Goal: Transaction & Acquisition: Purchase product/service

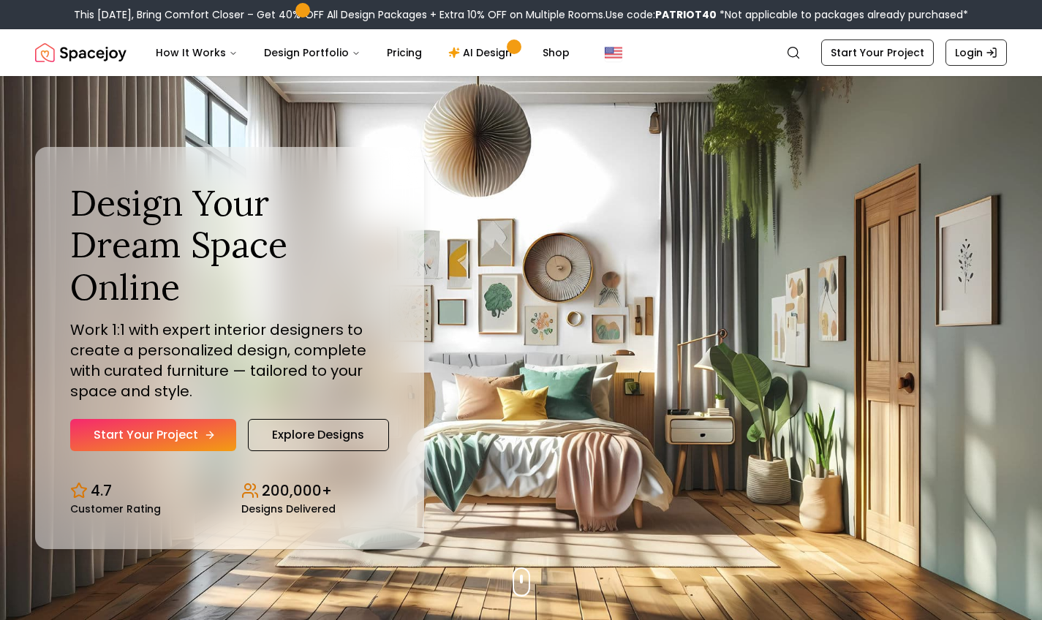
click at [214, 419] on link "Start Your Project" at bounding box center [153, 435] width 166 height 32
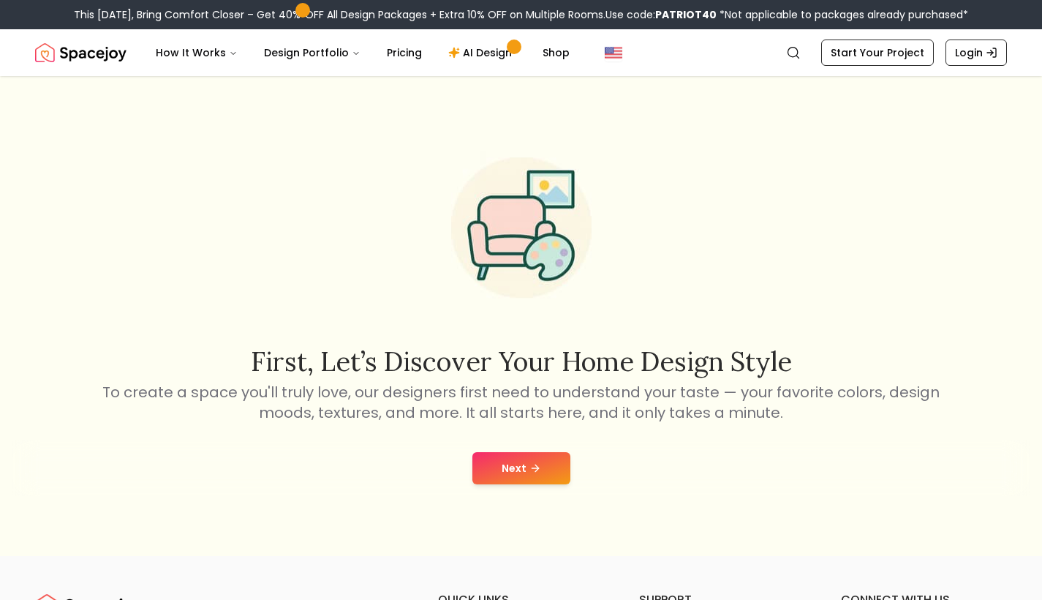
click at [508, 469] on button "Next" at bounding box center [521, 468] width 98 height 32
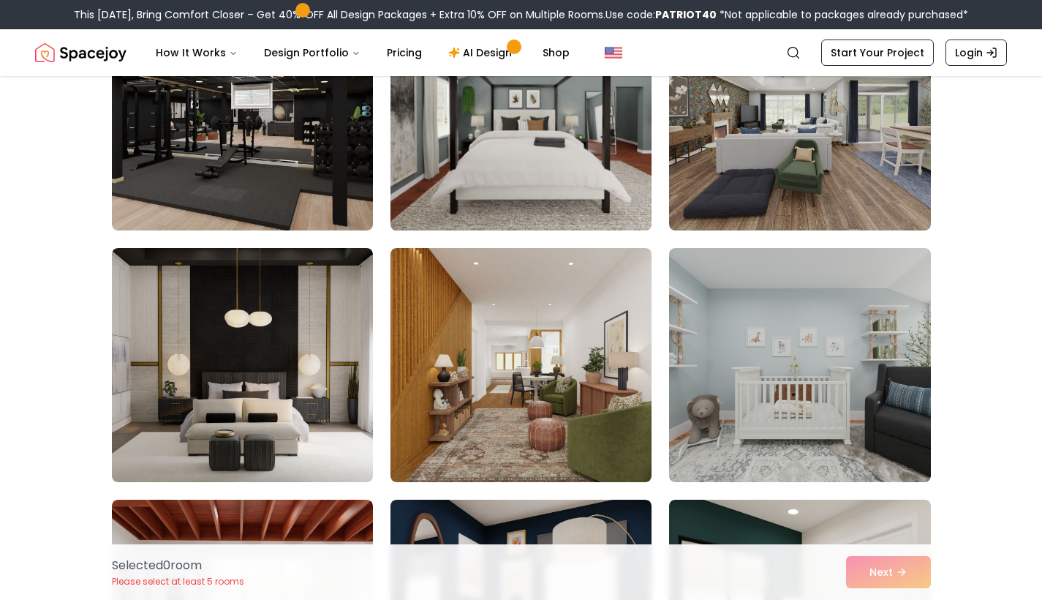
scroll to position [2472, 0]
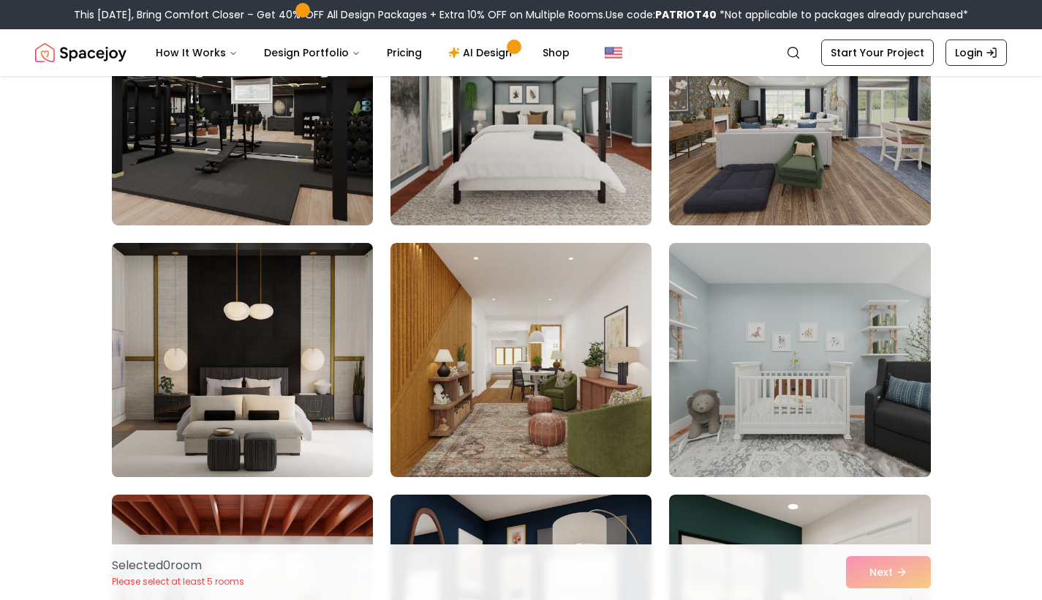
click at [327, 336] on img at bounding box center [242, 360] width 274 height 246
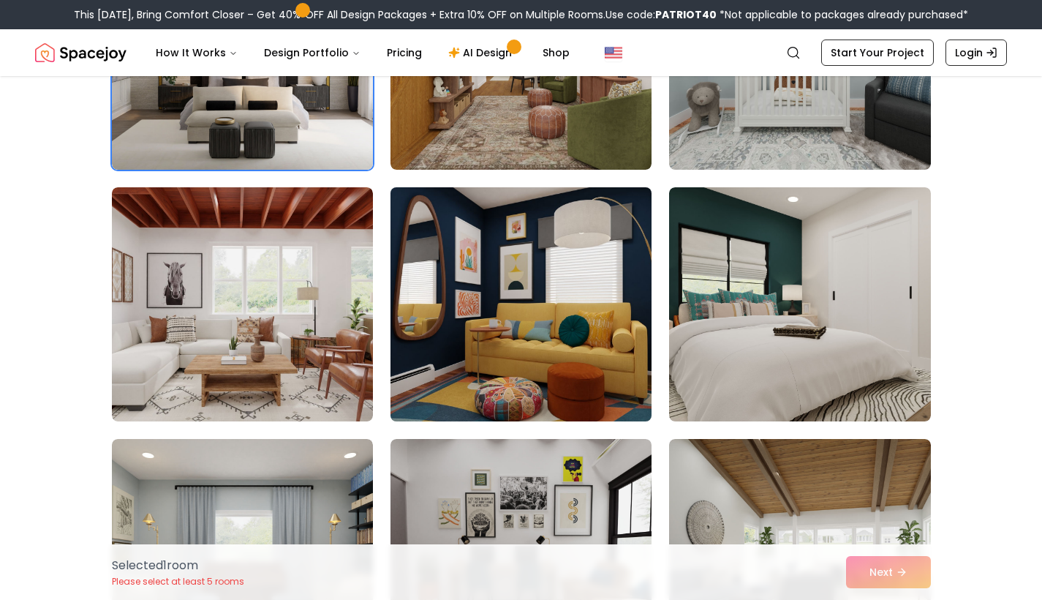
scroll to position [2783, 0]
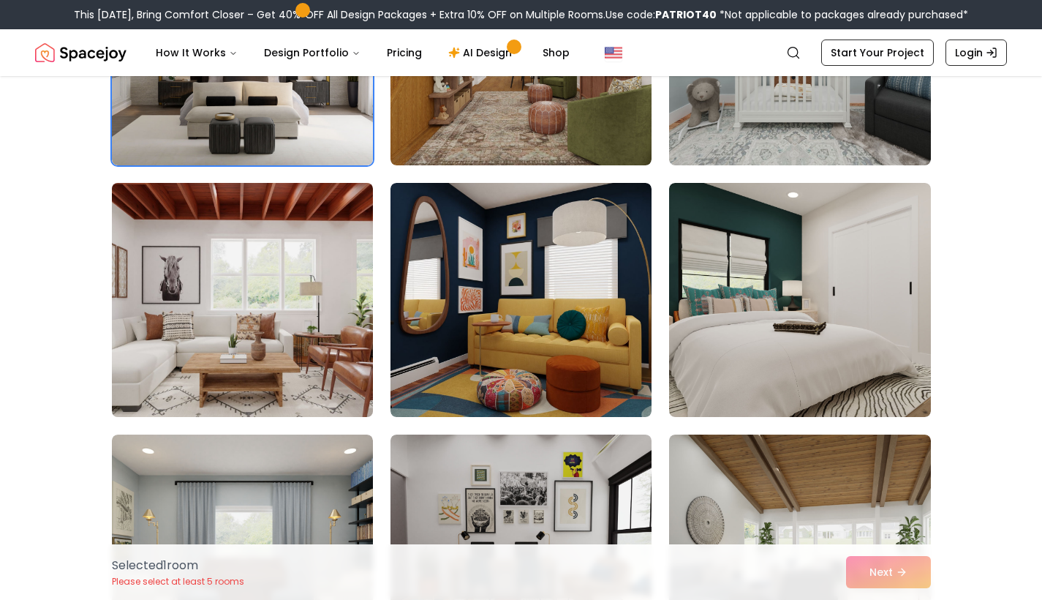
drag, startPoint x: 286, startPoint y: 306, endPoint x: 324, endPoint y: 282, distance: 44.6
click at [286, 306] on img at bounding box center [242, 300] width 274 height 246
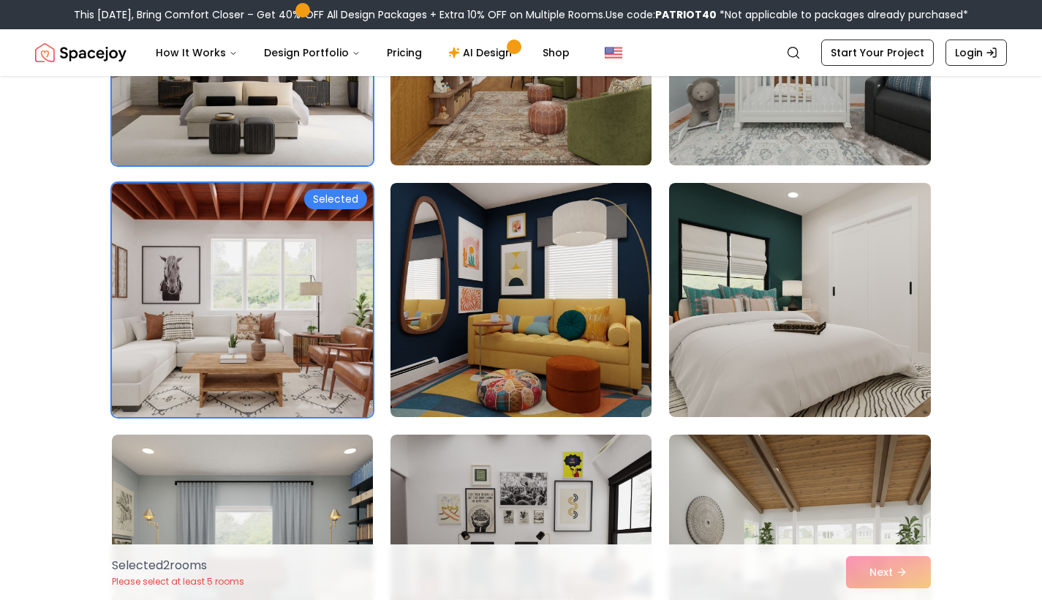
drag, startPoint x: 252, startPoint y: 279, endPoint x: 463, endPoint y: 338, distance: 218.6
click at [252, 279] on img at bounding box center [242, 300] width 274 height 246
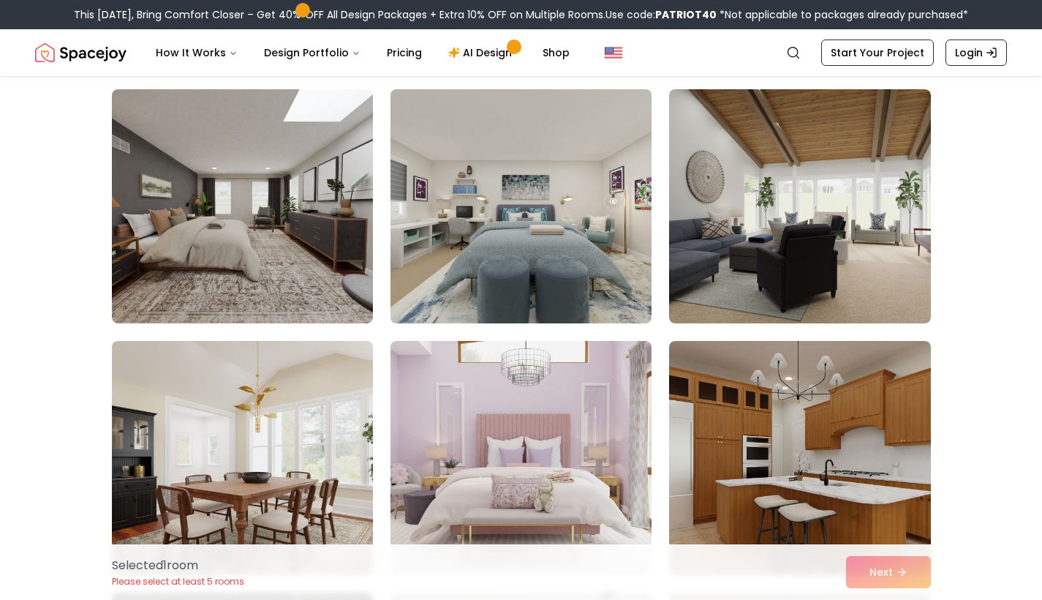
scroll to position [1879, 0]
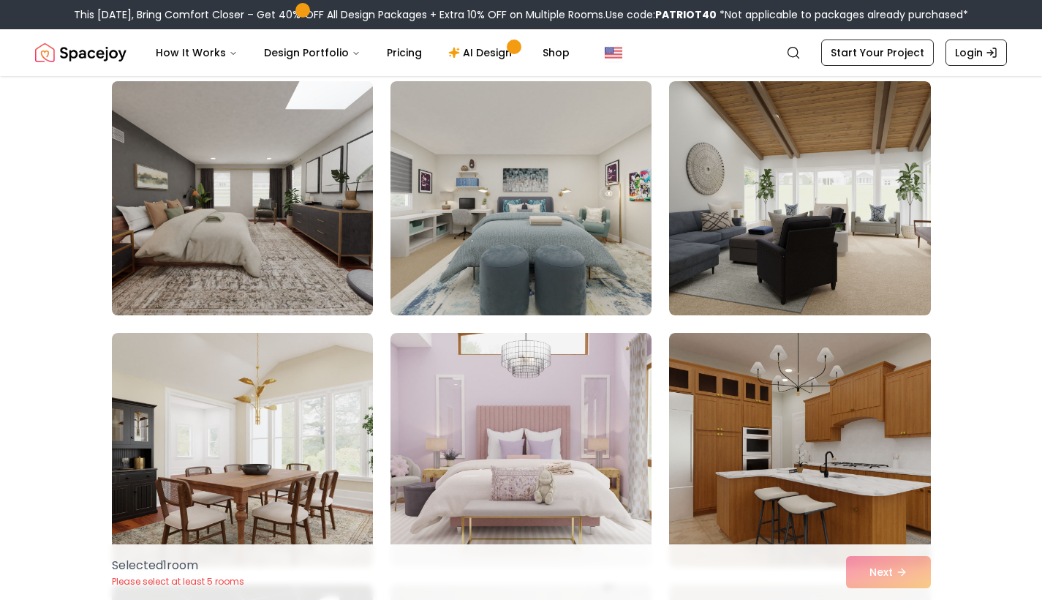
click at [243, 264] on img at bounding box center [242, 198] width 274 height 246
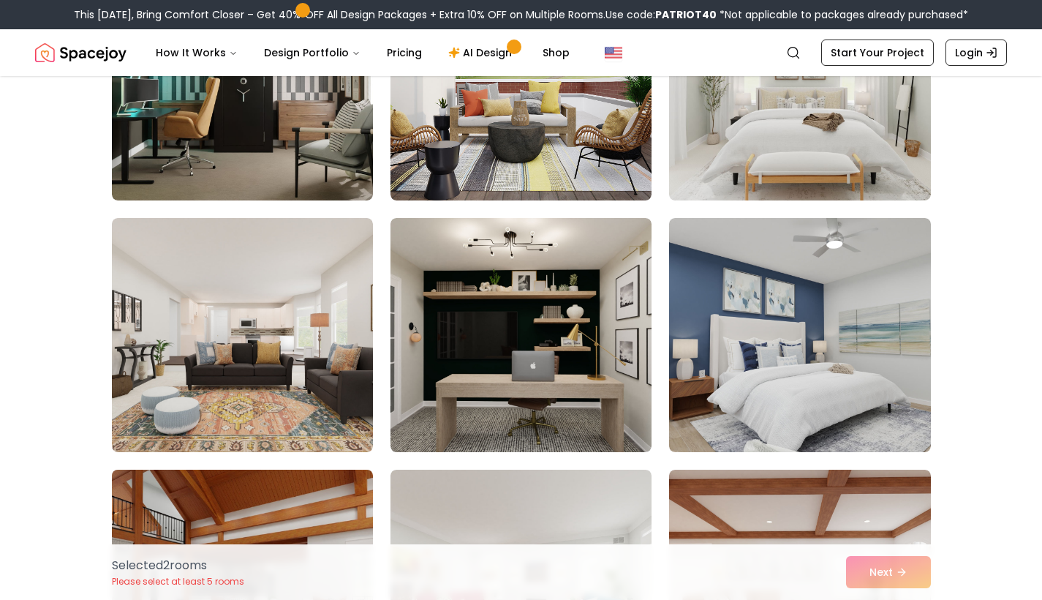
scroll to position [7108, 0]
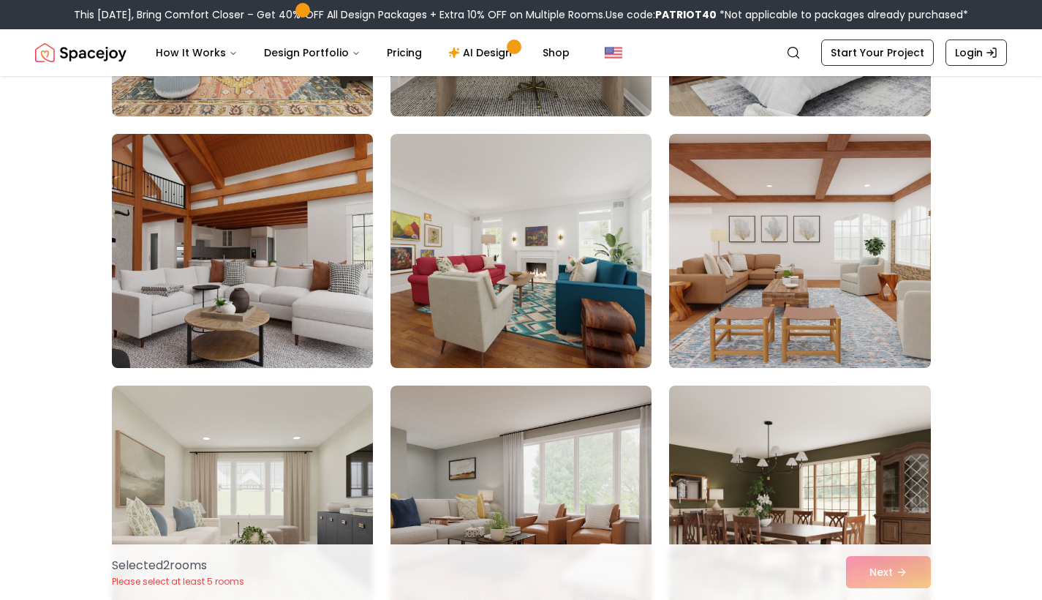
click at [264, 234] on img at bounding box center [242, 251] width 274 height 246
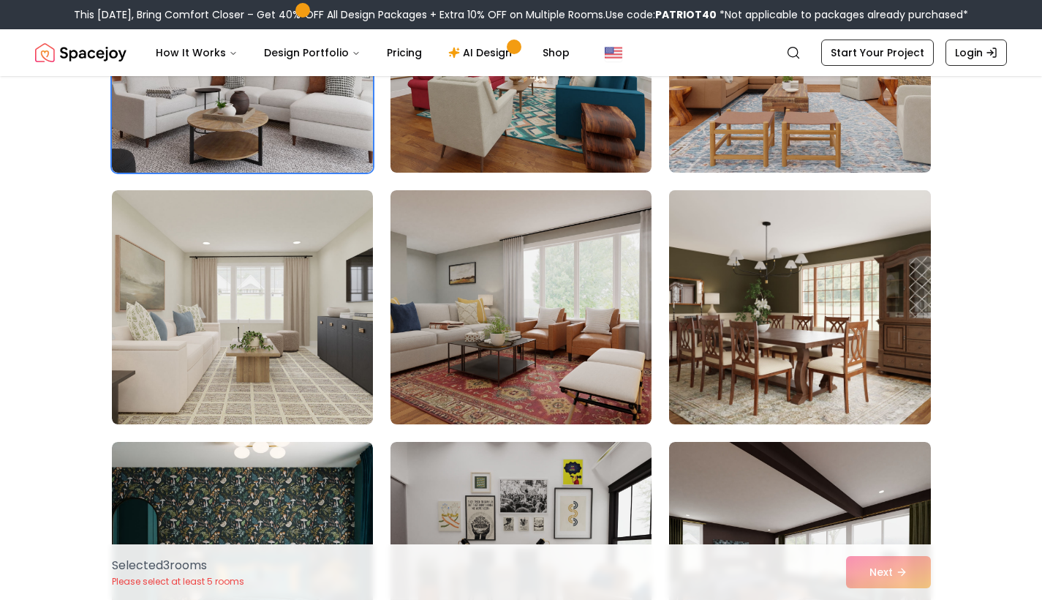
scroll to position [7289, 0]
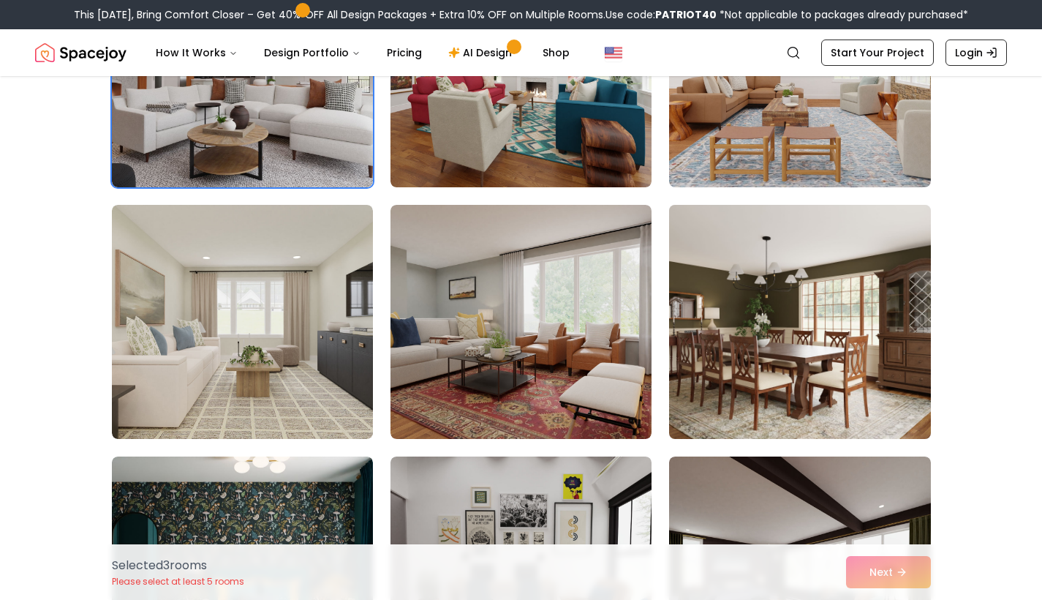
click at [720, 363] on img at bounding box center [800, 322] width 274 height 246
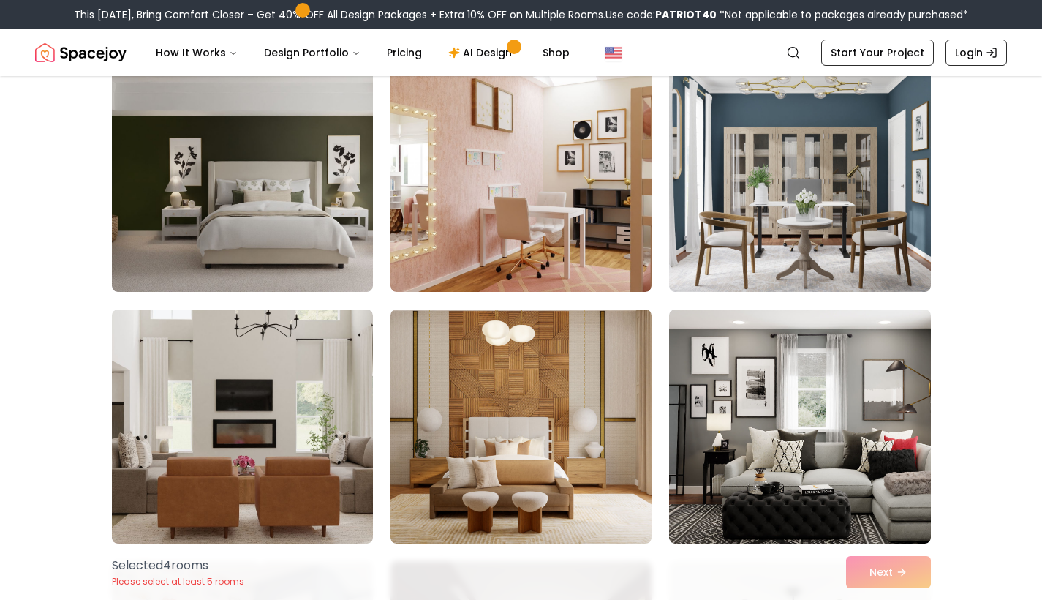
scroll to position [5400, 0]
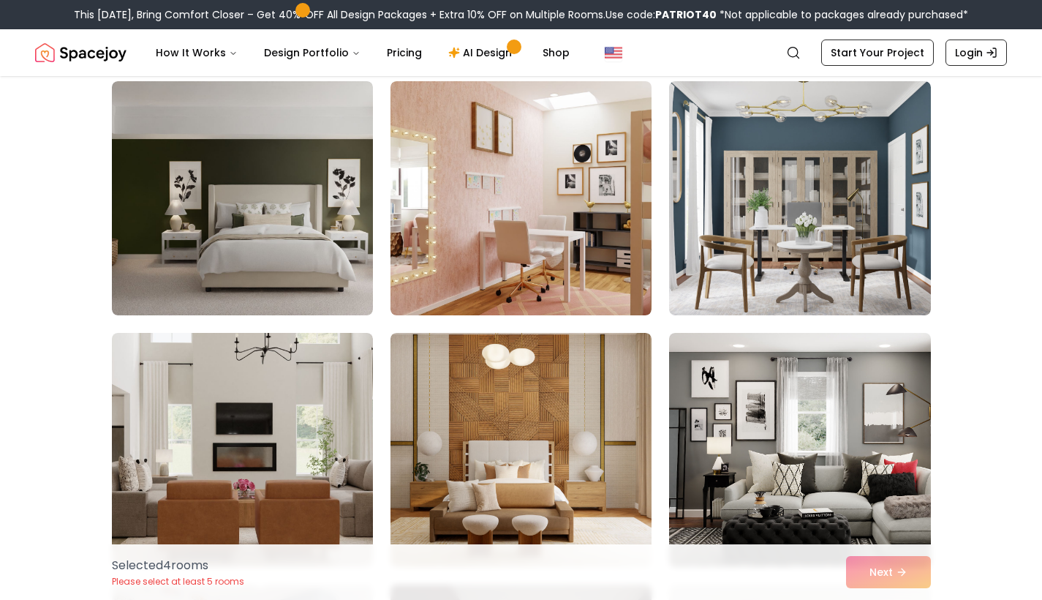
click at [584, 239] on img at bounding box center [520, 198] width 261 height 234
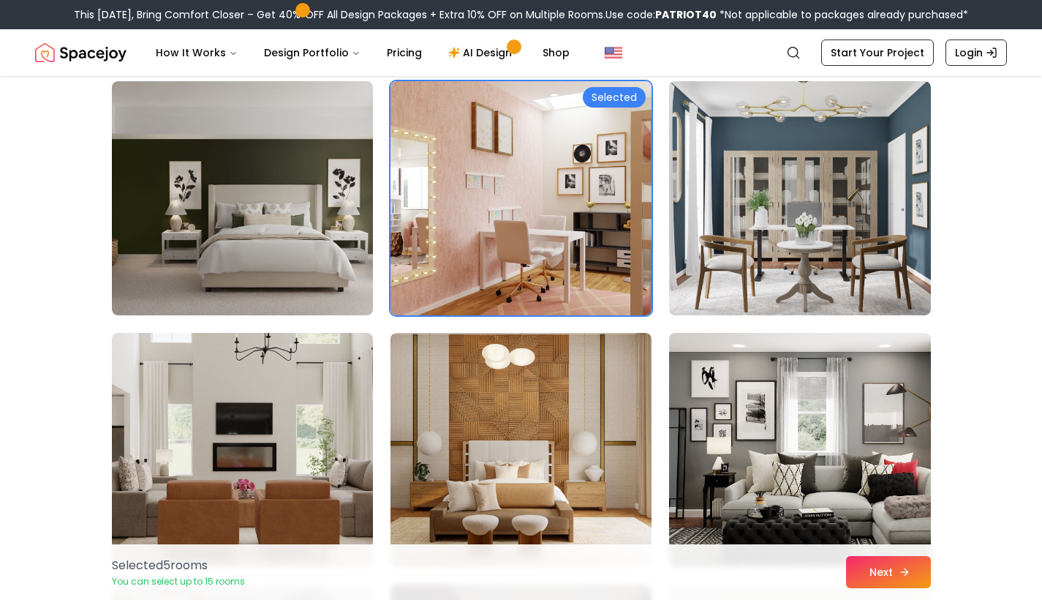
scroll to position [5393, 0]
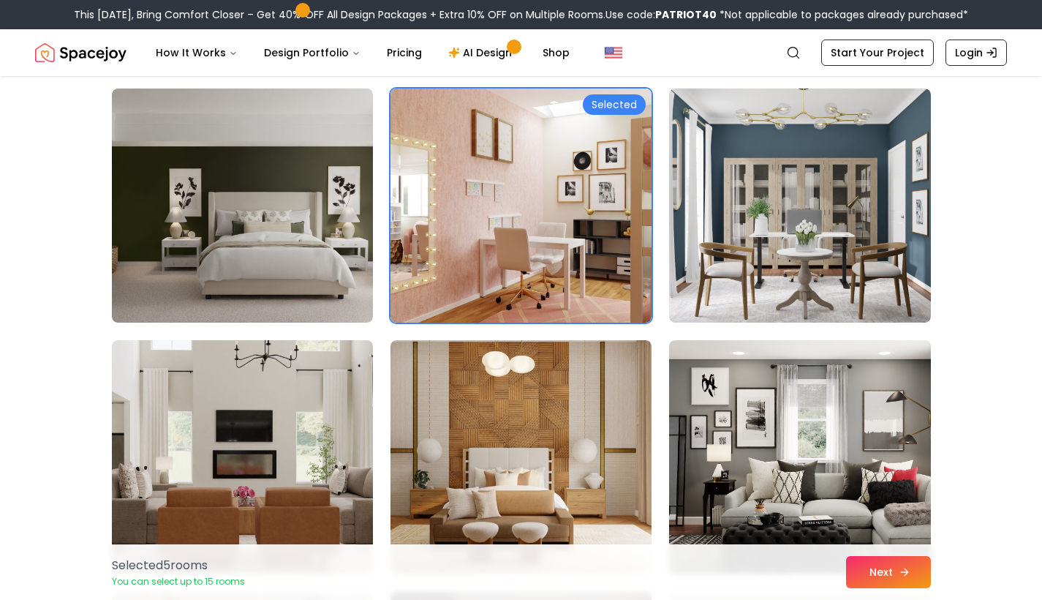
click at [877, 564] on button "Next" at bounding box center [888, 572] width 85 height 32
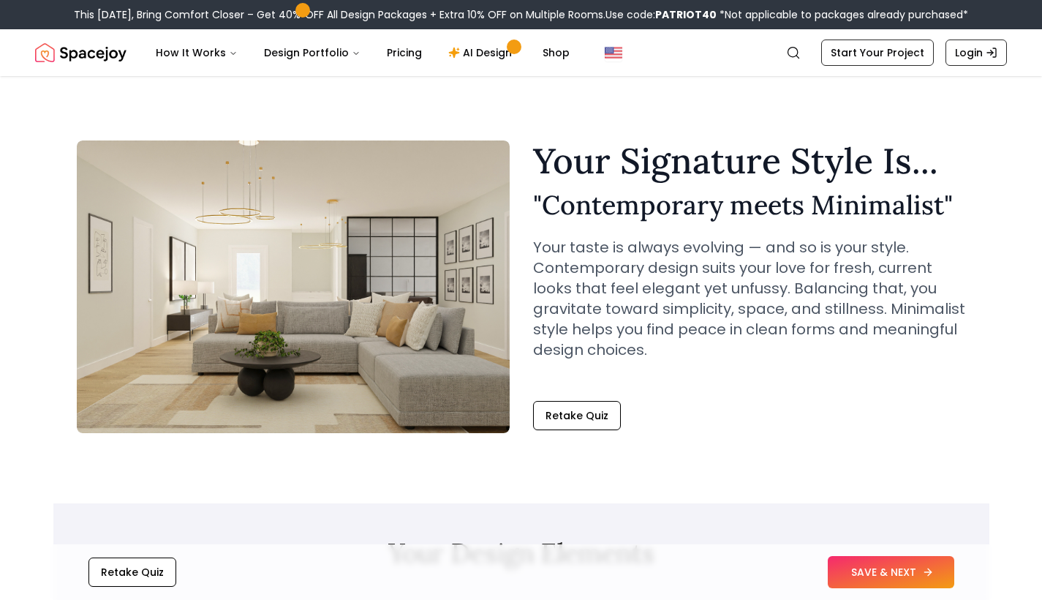
click at [878, 567] on button "SAVE & NEXT" at bounding box center [891, 572] width 127 height 32
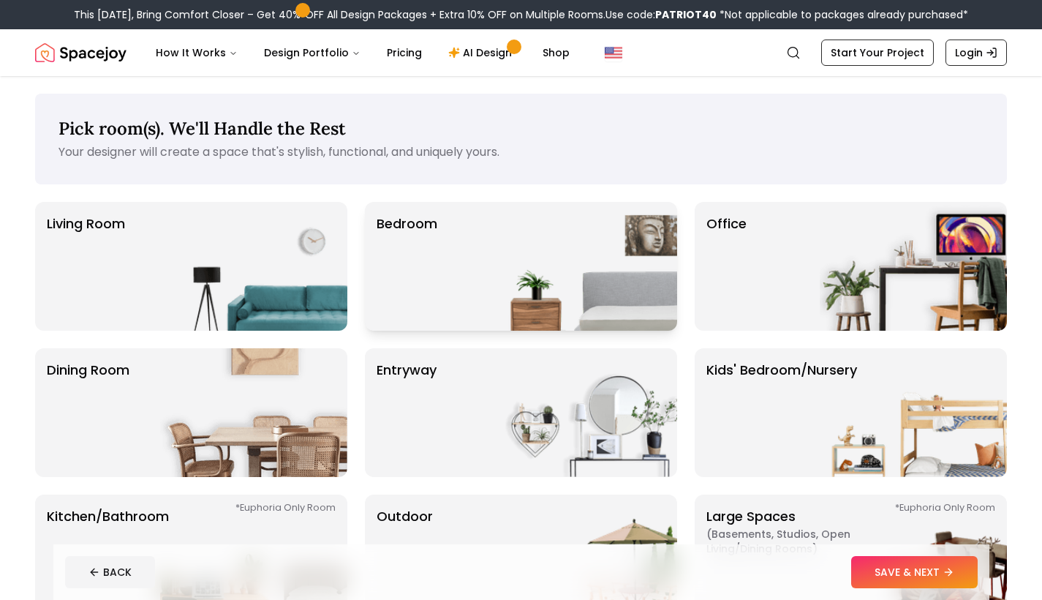
click at [469, 267] on div "Bedroom" at bounding box center [521, 266] width 312 height 129
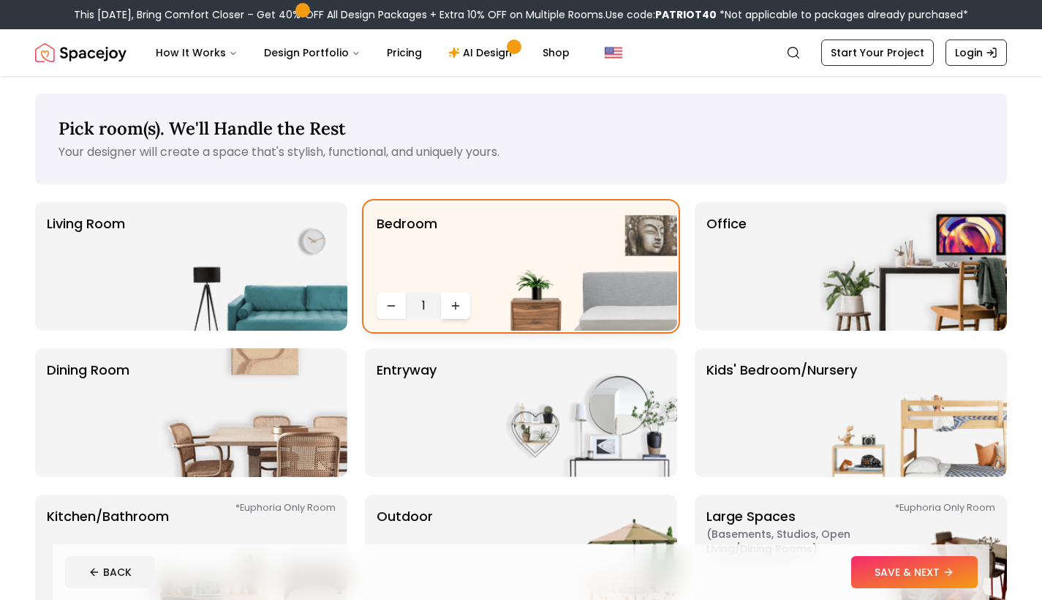
click at [456, 304] on icon "Increase quantity" at bounding box center [456, 305] width 0 height 7
click at [212, 267] on img at bounding box center [253, 266] width 187 height 129
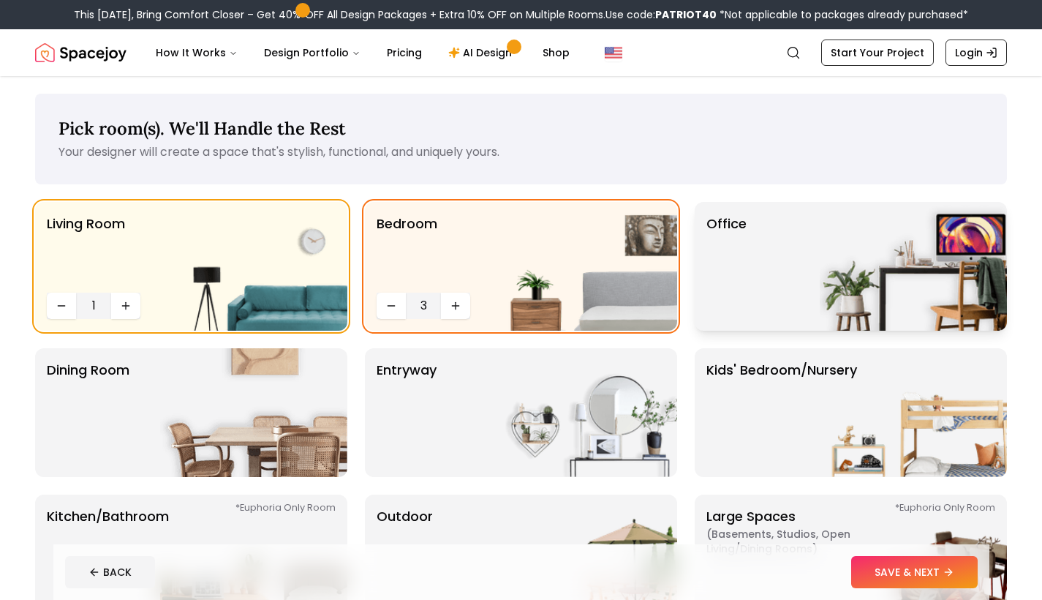
click at [756, 301] on div "Office" at bounding box center [851, 266] width 312 height 129
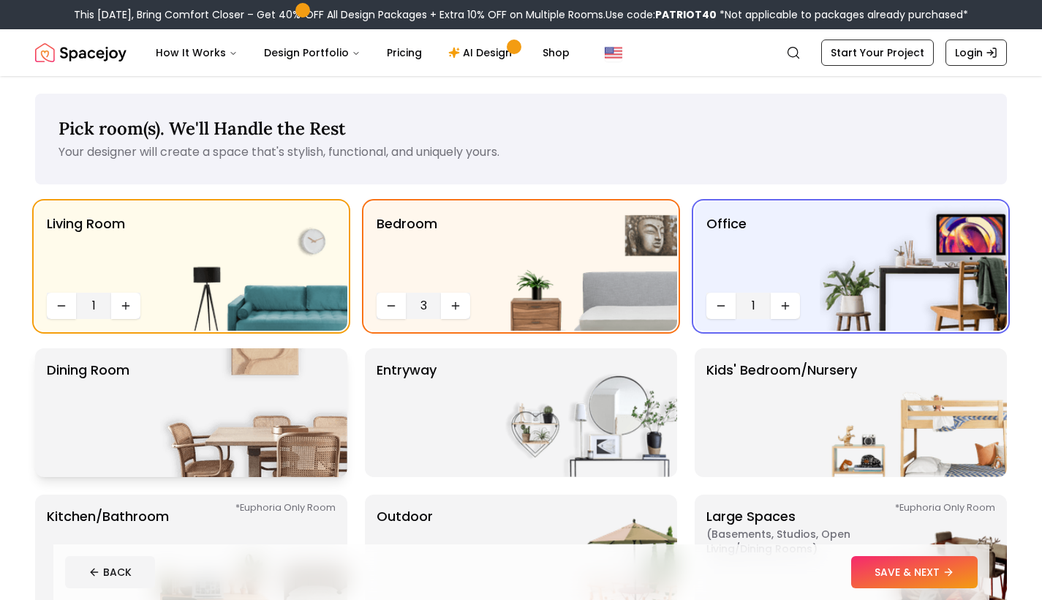
click at [291, 426] on img at bounding box center [253, 412] width 187 height 129
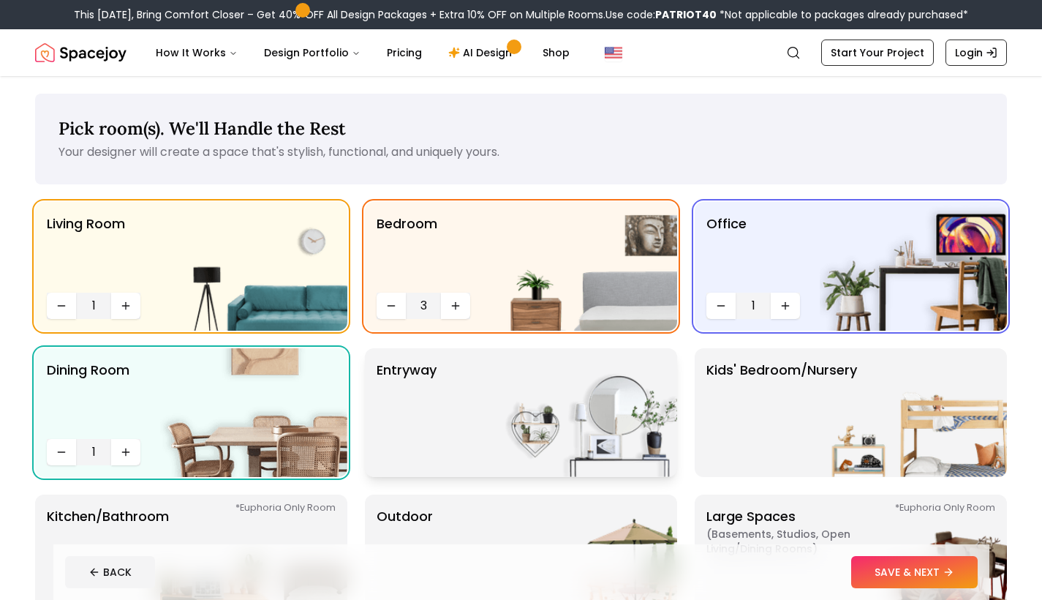
click at [515, 431] on img at bounding box center [583, 412] width 187 height 129
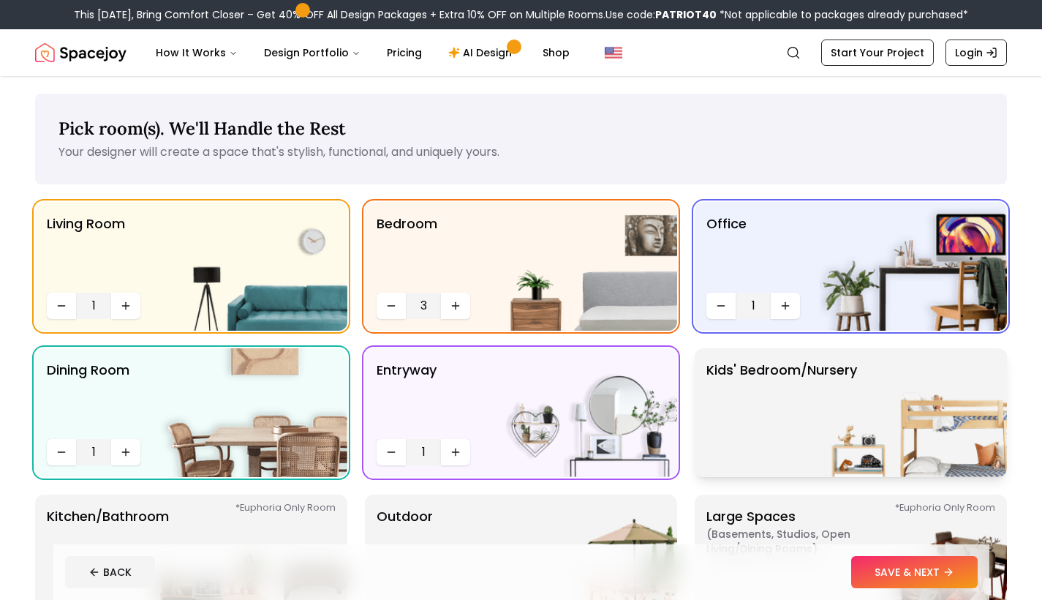
click at [759, 426] on p "Kids' Bedroom/Nursery" at bounding box center [781, 412] width 151 height 105
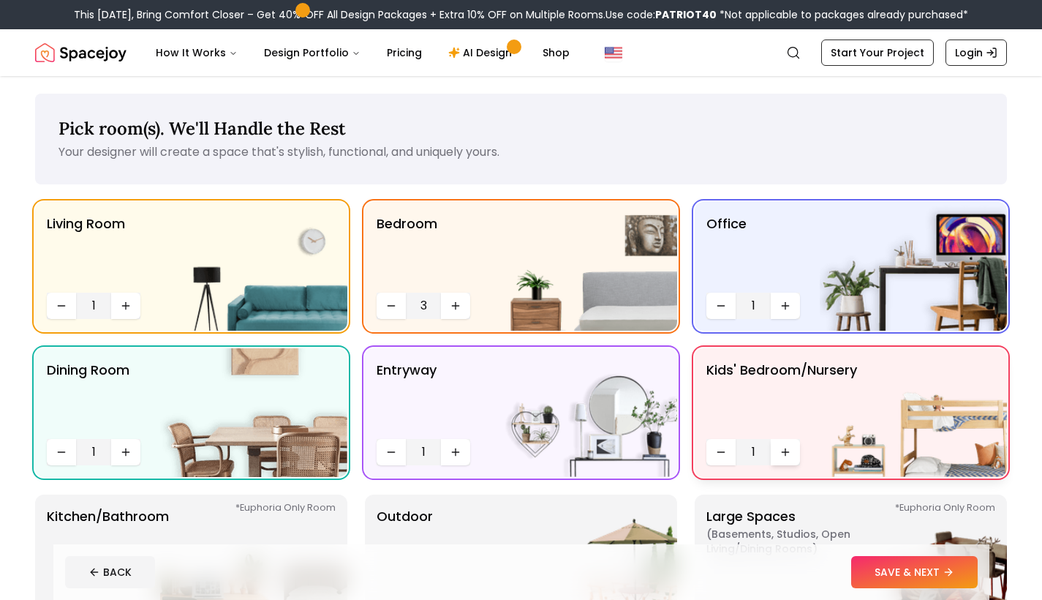
click at [786, 450] on icon "Increase quantity" at bounding box center [785, 452] width 12 height 12
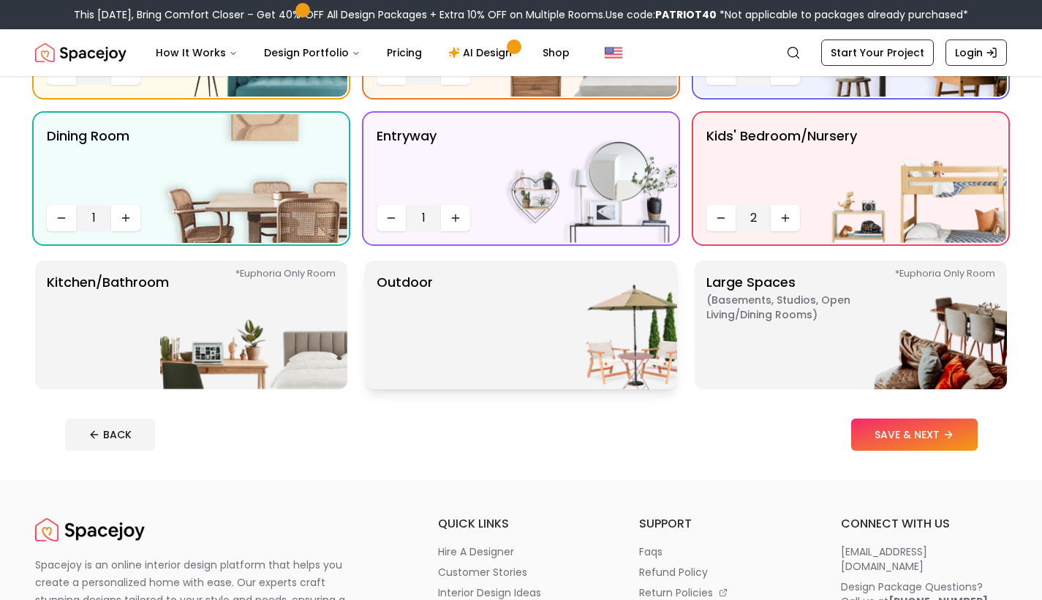
scroll to position [300, 0]
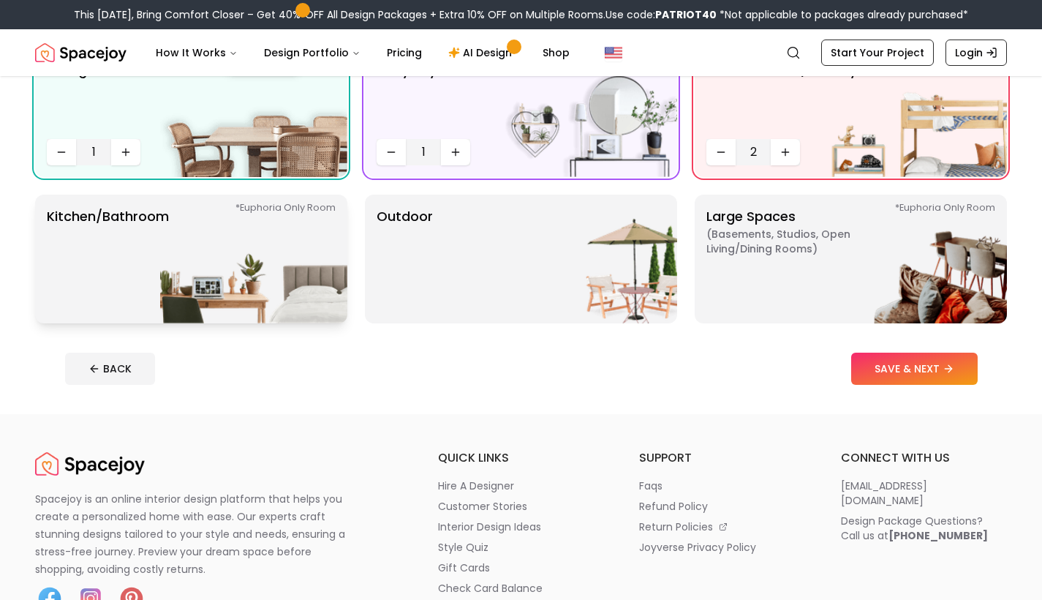
click at [179, 263] on img at bounding box center [253, 259] width 187 height 129
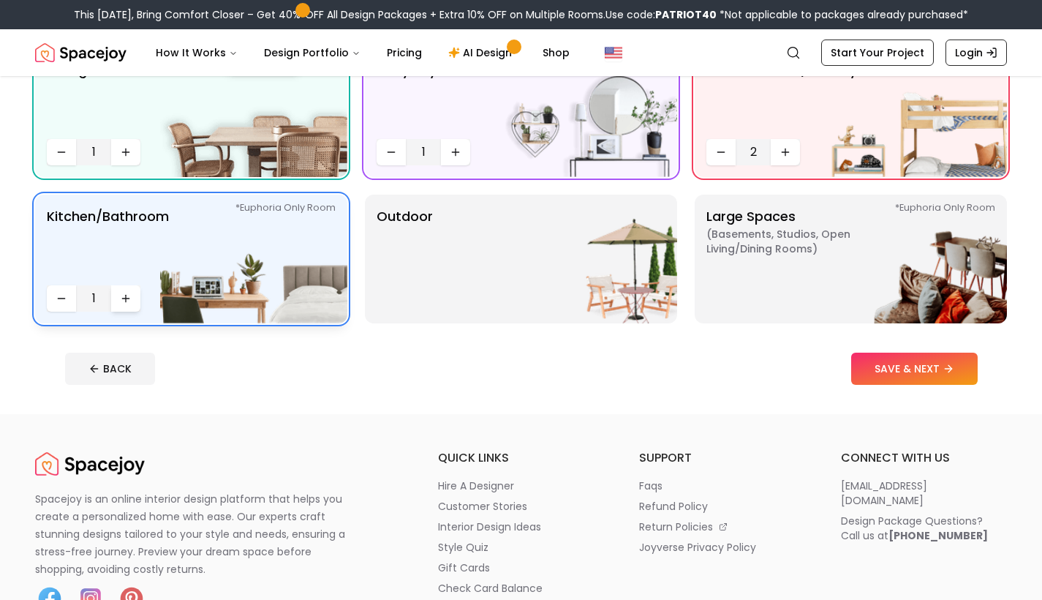
click at [127, 298] on icon "Increase quantity" at bounding box center [126, 298] width 12 height 12
click at [440, 305] on div "Outdoor" at bounding box center [521, 259] width 312 height 129
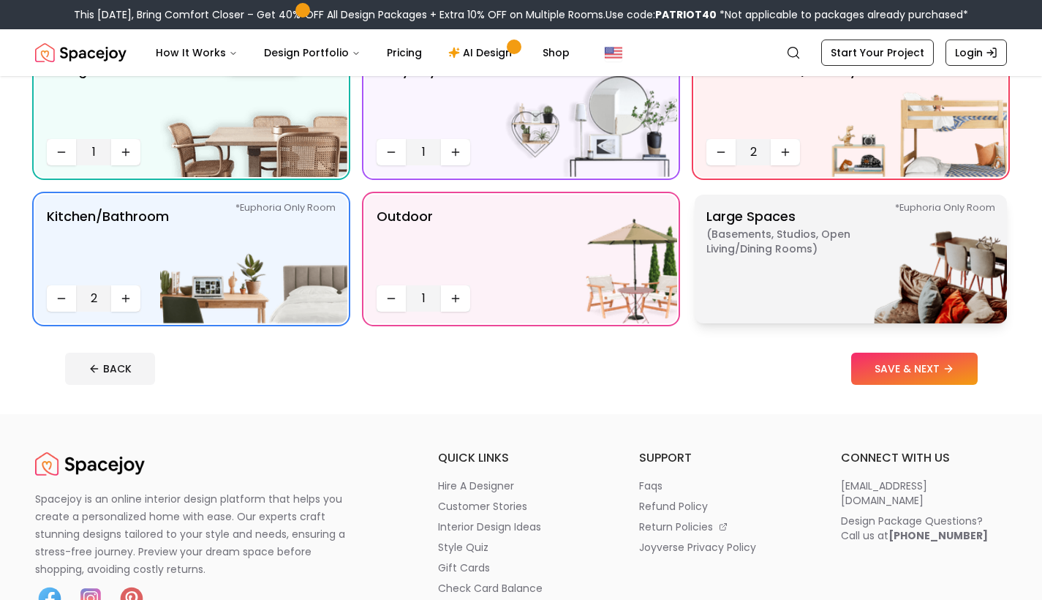
click at [820, 288] on img at bounding box center [913, 259] width 187 height 129
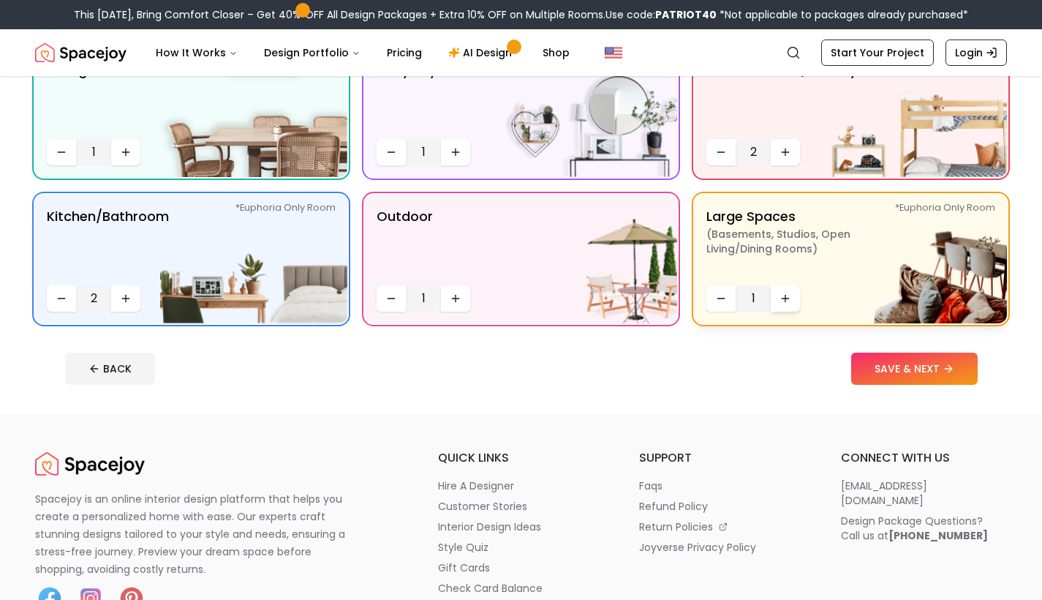
click at [785, 299] on icon "Increase quantity" at bounding box center [785, 298] width 12 height 12
click at [919, 372] on button "SAVE & NEXT" at bounding box center [914, 368] width 127 height 32
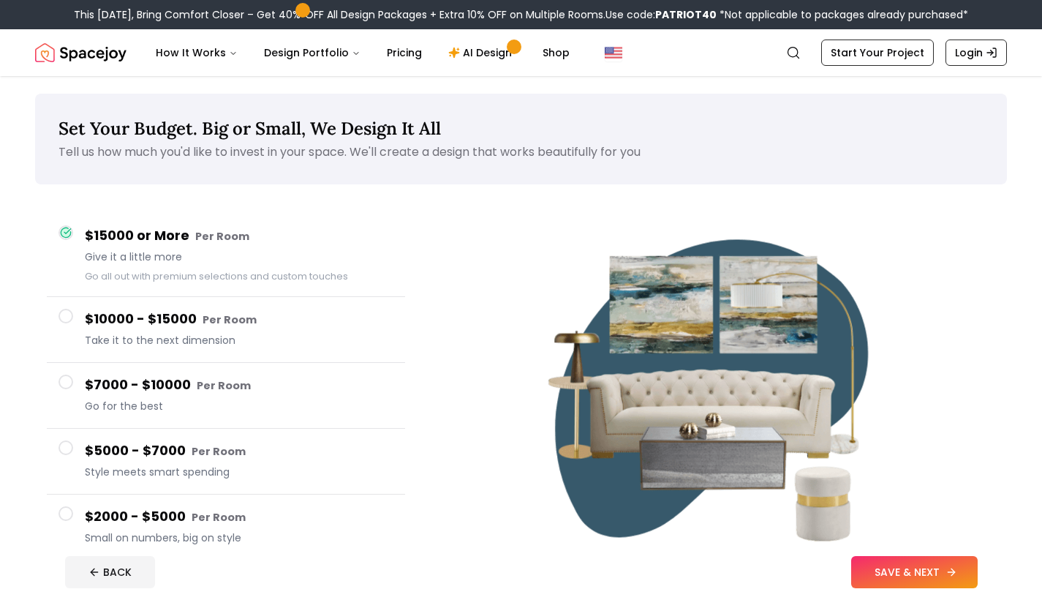
click at [907, 578] on button "SAVE & NEXT" at bounding box center [914, 572] width 127 height 32
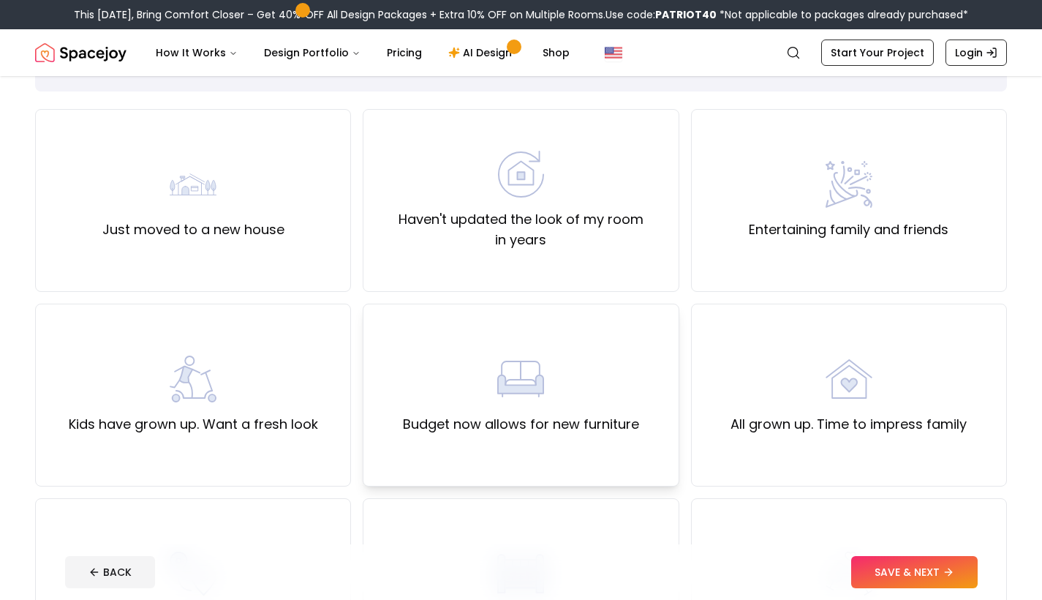
scroll to position [90, 0]
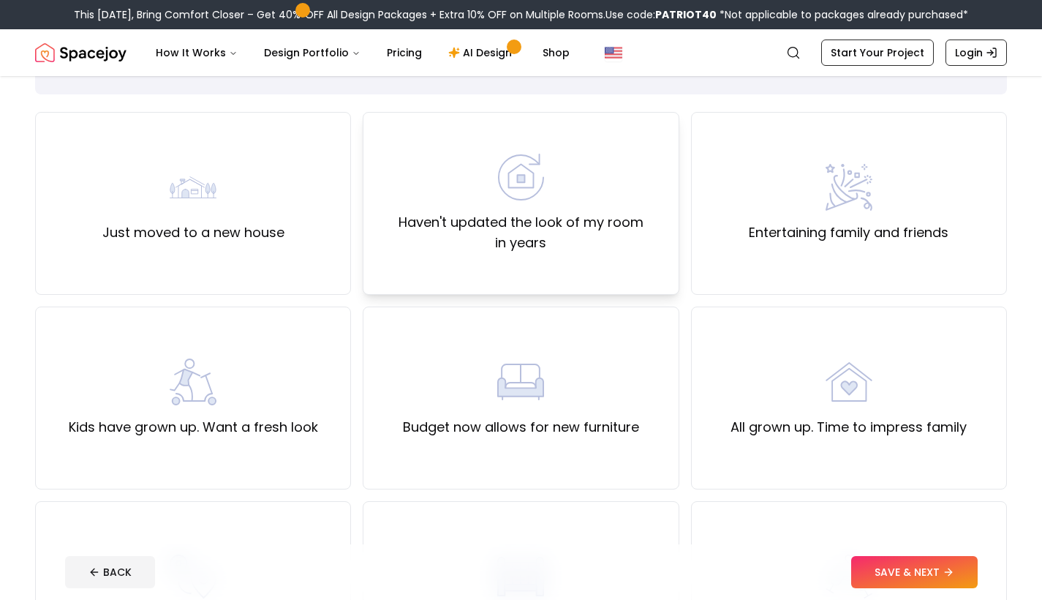
click at [600, 228] on label "Haven't updated the look of my room in years" at bounding box center [520, 232] width 291 height 41
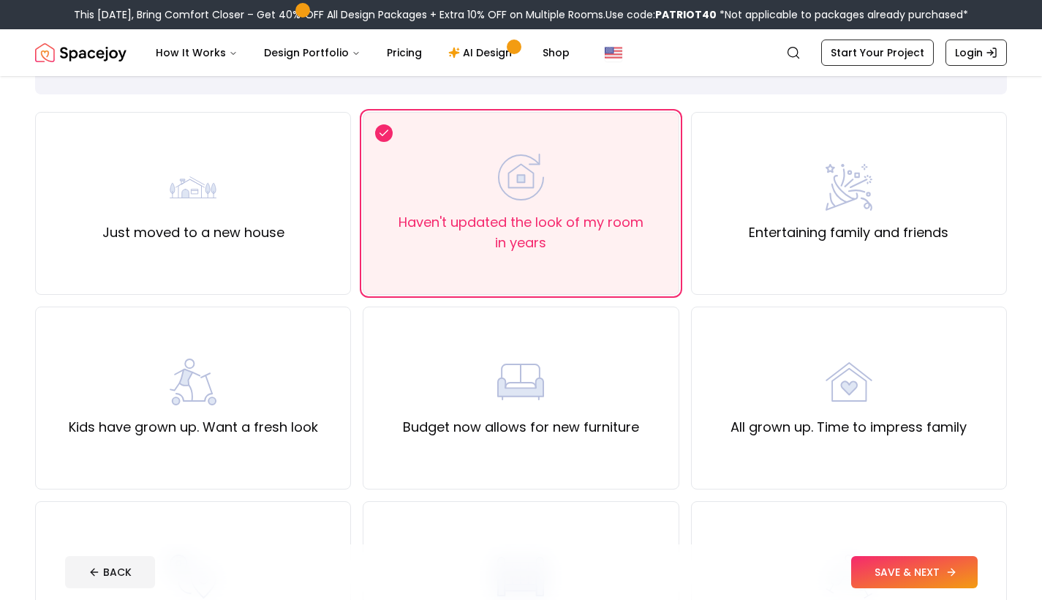
click at [908, 573] on button "SAVE & NEXT" at bounding box center [914, 572] width 127 height 32
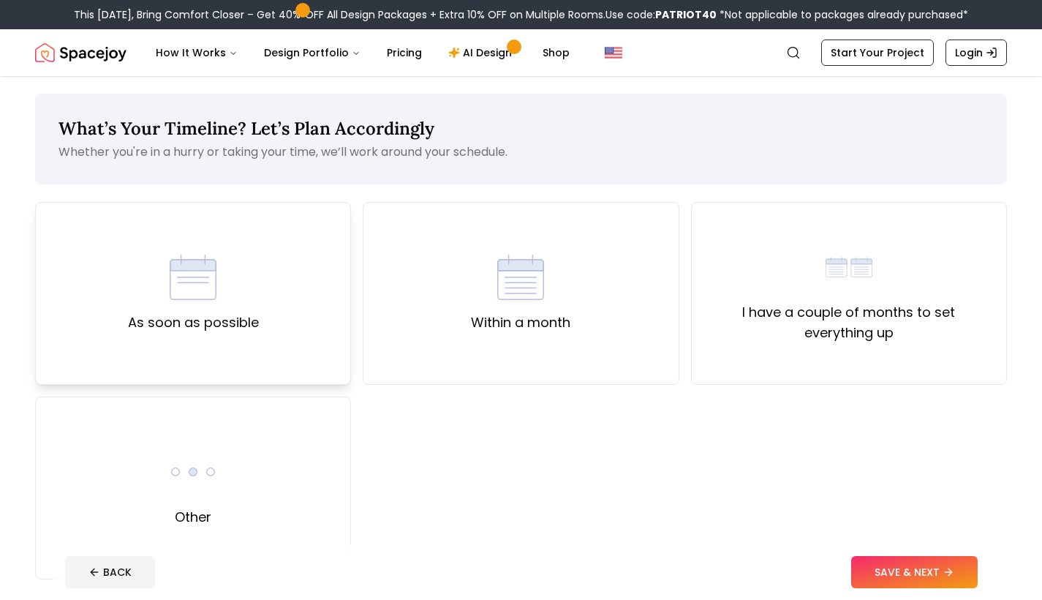
click at [246, 305] on div "As soon as possible" at bounding box center [193, 293] width 131 height 79
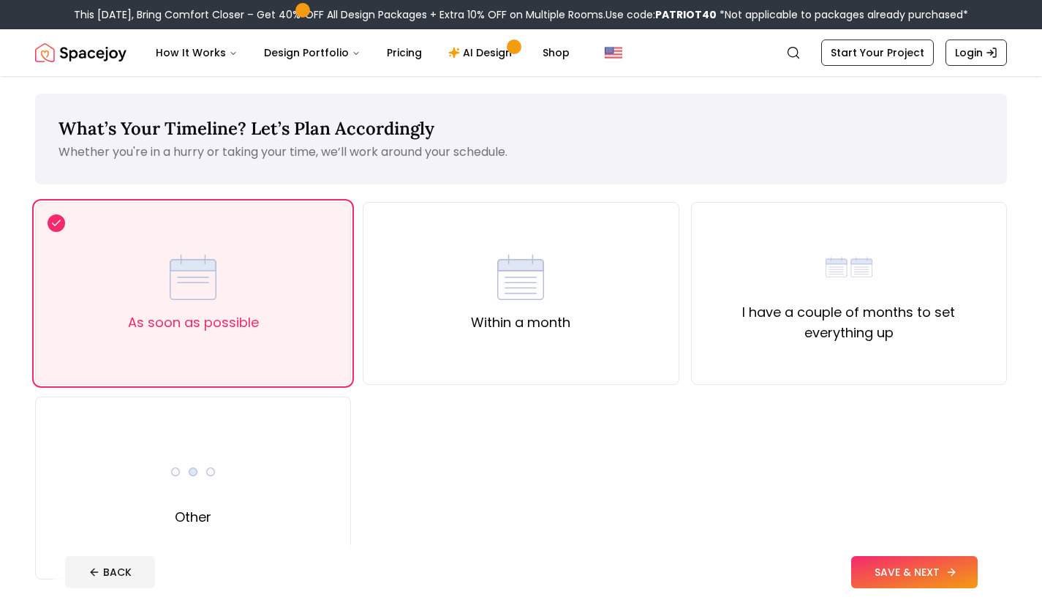
click at [889, 572] on button "SAVE & NEXT" at bounding box center [914, 572] width 127 height 32
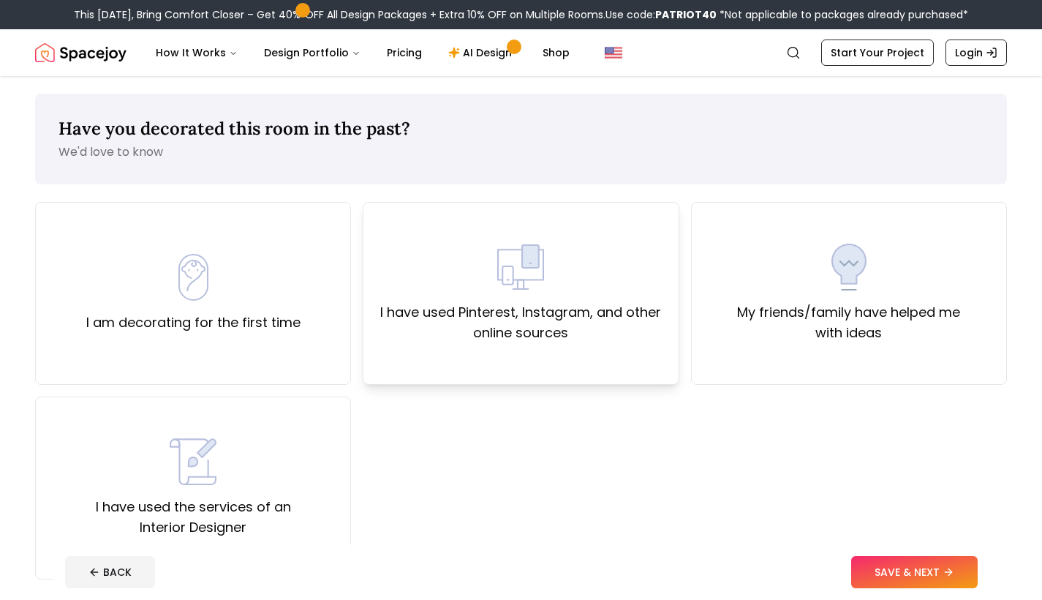
click at [515, 338] on label "I have used Pinterest, Instagram, and other online sources" at bounding box center [520, 322] width 291 height 41
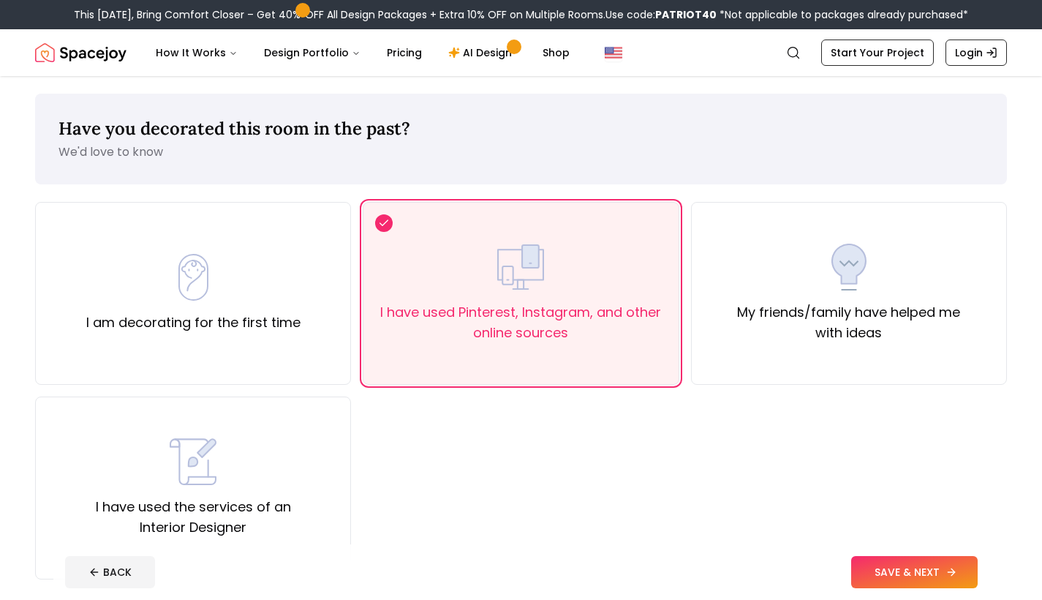
click at [882, 565] on button "SAVE & NEXT" at bounding box center [914, 572] width 127 height 32
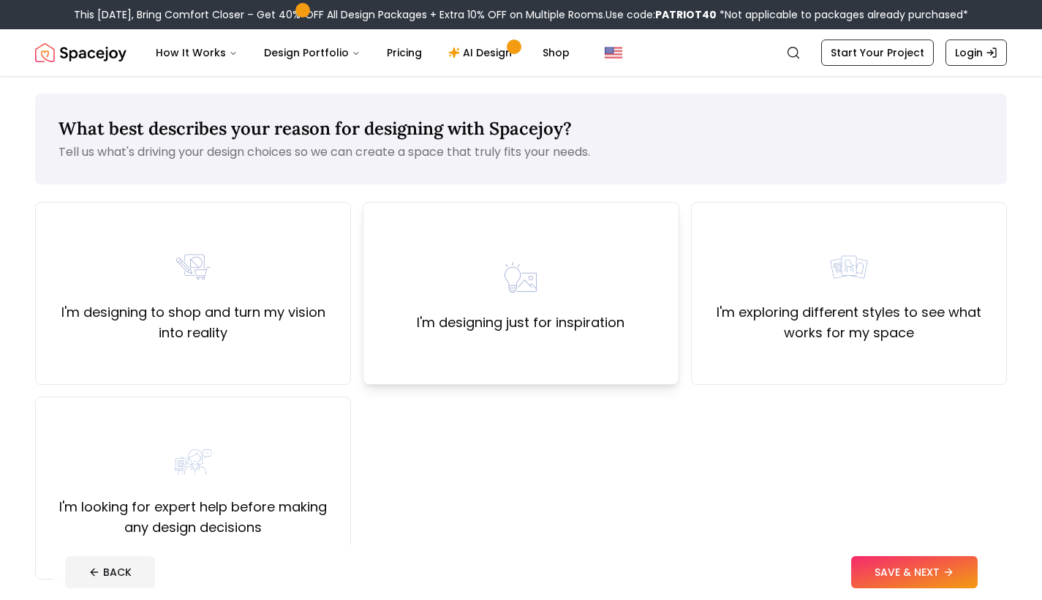
click at [563, 331] on label "I'm designing just for inspiration" at bounding box center [521, 322] width 208 height 20
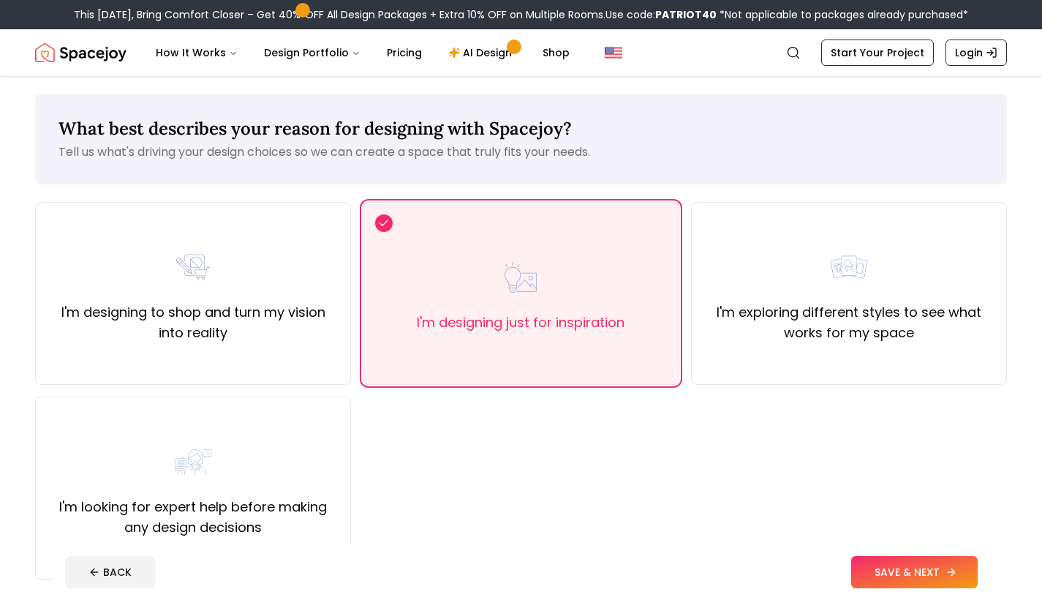
click at [883, 572] on button "SAVE & NEXT" at bounding box center [914, 572] width 127 height 32
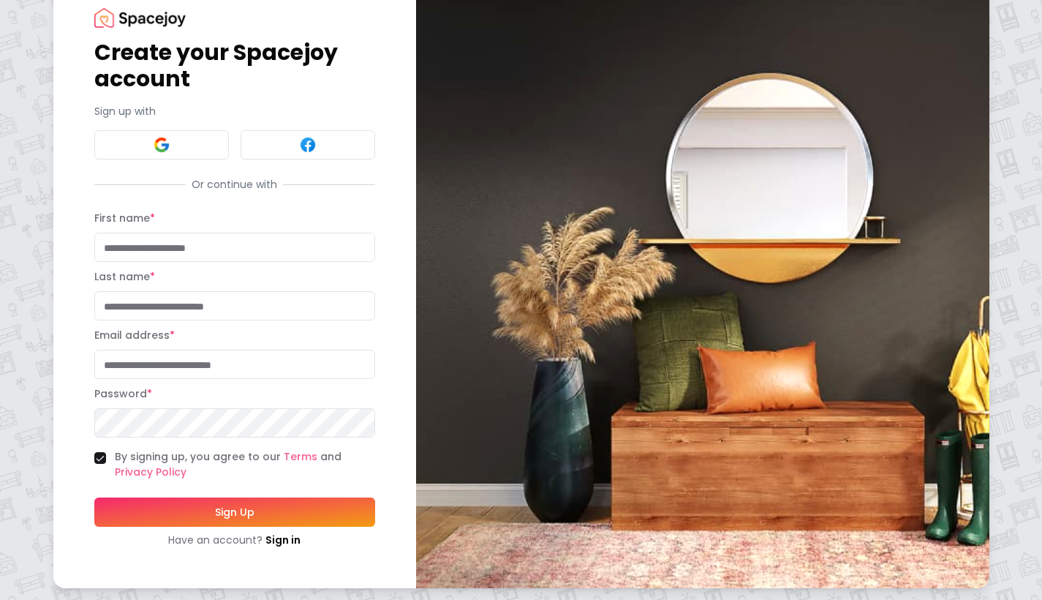
scroll to position [45, 0]
click at [160, 251] on input "First name *" at bounding box center [234, 247] width 281 height 29
type input "********"
click at [137, 306] on input "Last name *" at bounding box center [234, 305] width 281 height 29
type input "******"
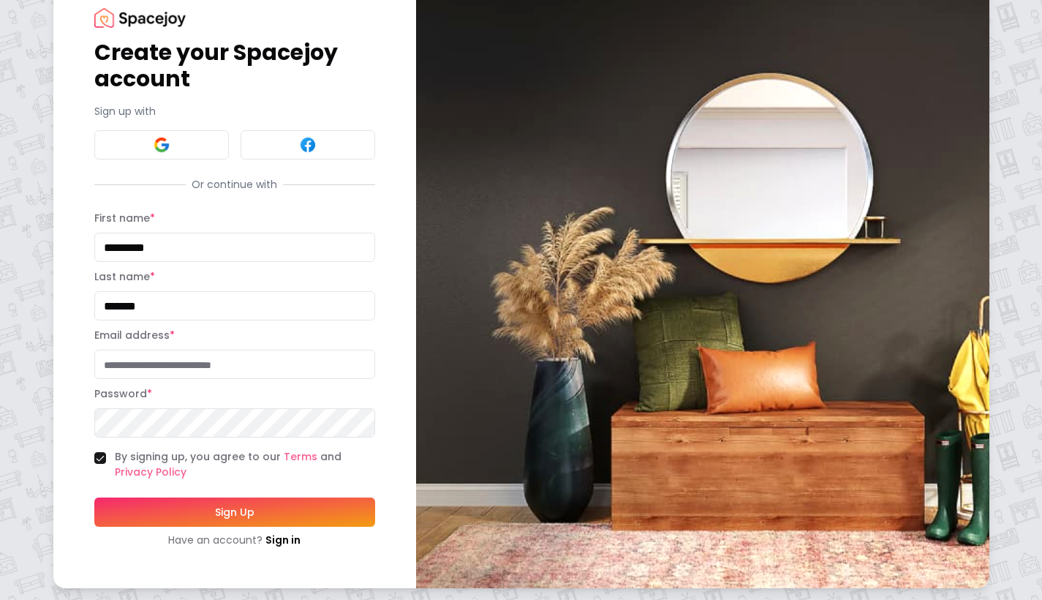
click at [145, 365] on input "Email address *" at bounding box center [234, 364] width 281 height 29
type input "**********"
click at [218, 502] on button "Sign Up" at bounding box center [234, 511] width 281 height 29
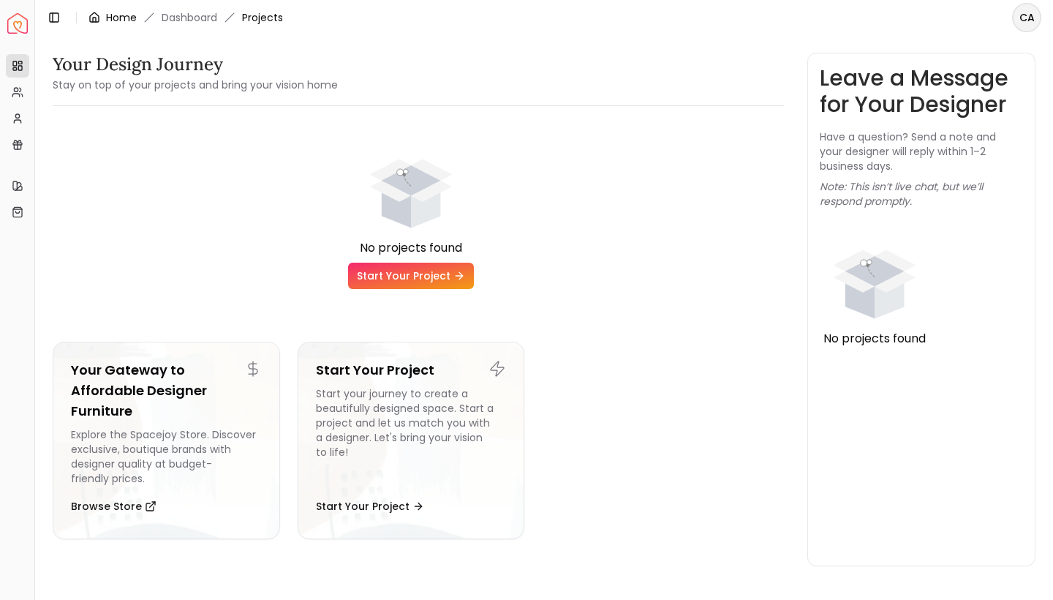
click at [112, 20] on link "Home" at bounding box center [121, 17] width 31 height 15
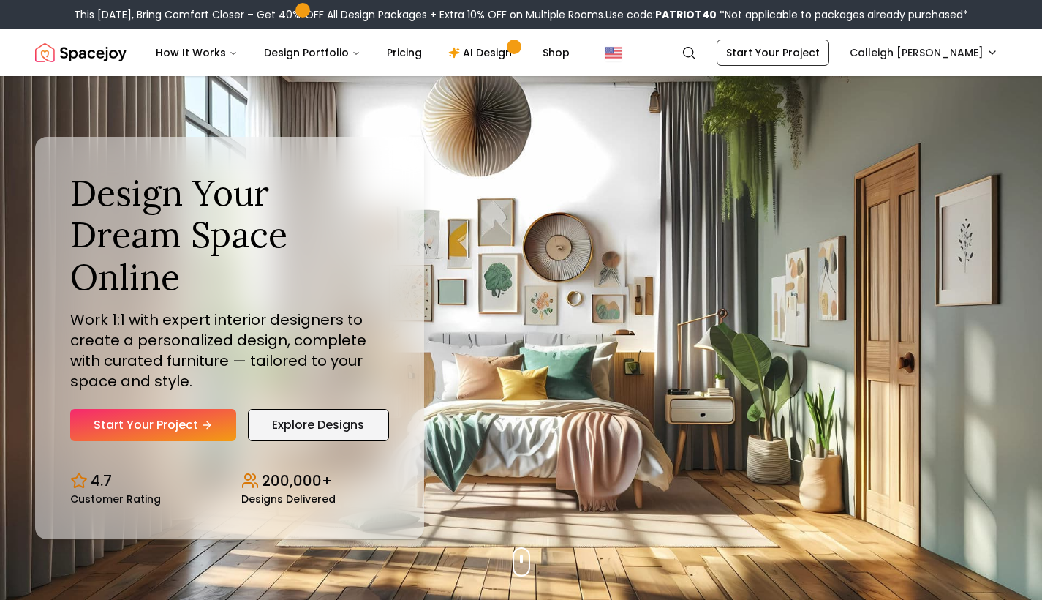
click at [312, 409] on link "Explore Designs" at bounding box center [318, 425] width 141 height 32
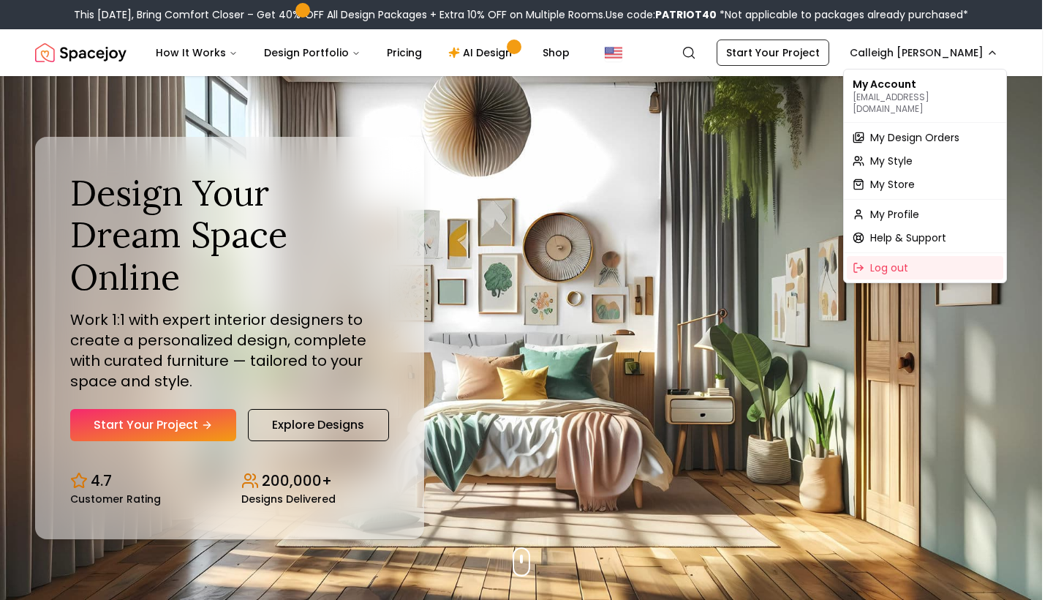
click at [911, 103] on div "My Account 2000691@sd33online.ca" at bounding box center [925, 95] width 156 height 47
click at [900, 89] on div "My Account 2000691@sd33online.ca" at bounding box center [925, 95] width 156 height 47
click at [880, 87] on div "My Account 2000691@sd33online.ca" at bounding box center [925, 95] width 156 height 47
click at [906, 207] on span "My Profile" at bounding box center [894, 214] width 49 height 15
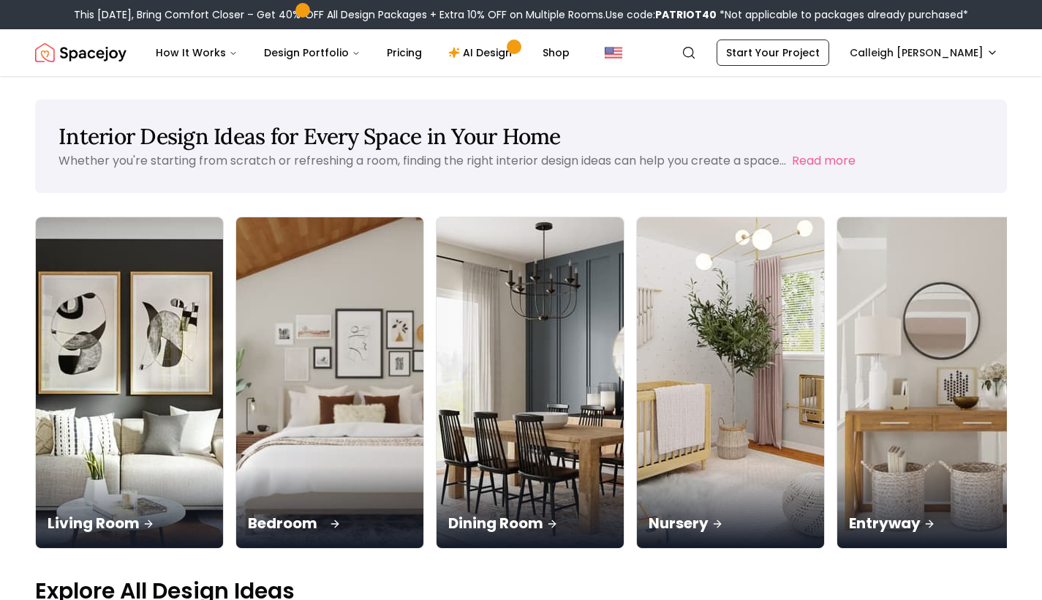
click at [264, 331] on img at bounding box center [330, 382] width 197 height 347
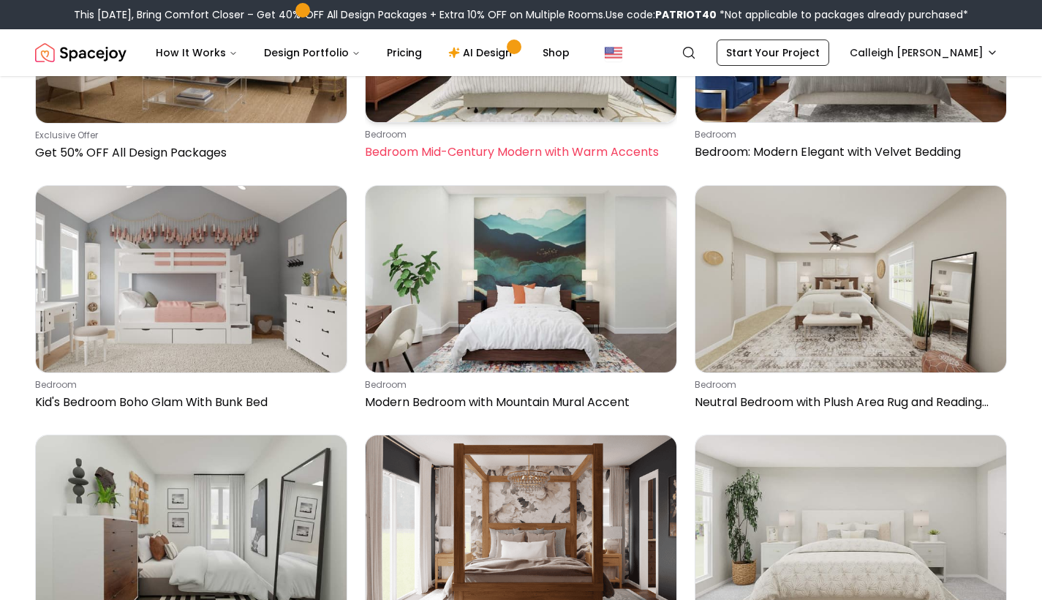
scroll to position [524, 0]
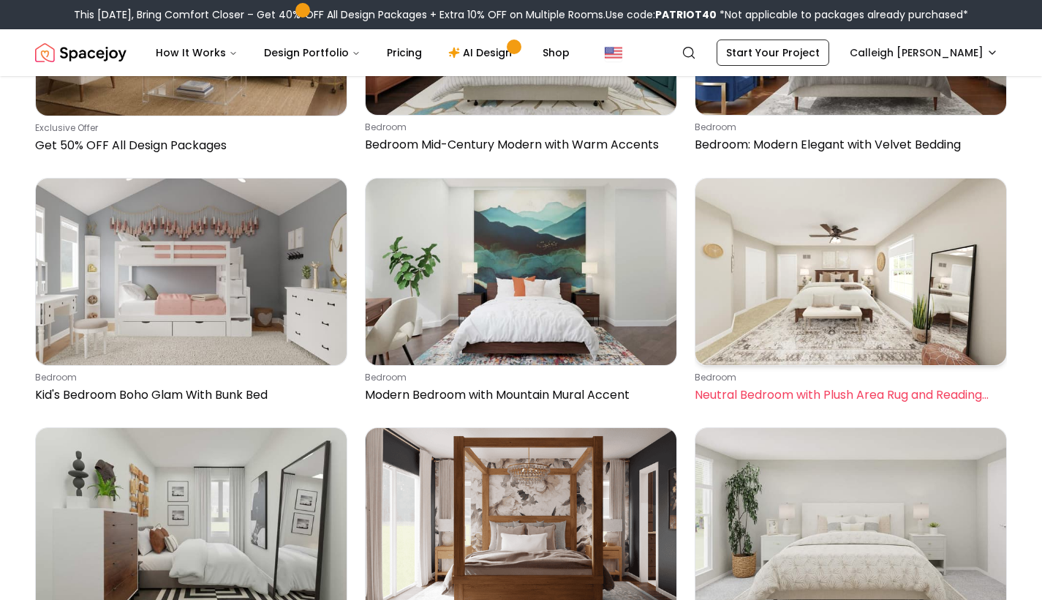
click at [731, 303] on img at bounding box center [850, 271] width 311 height 186
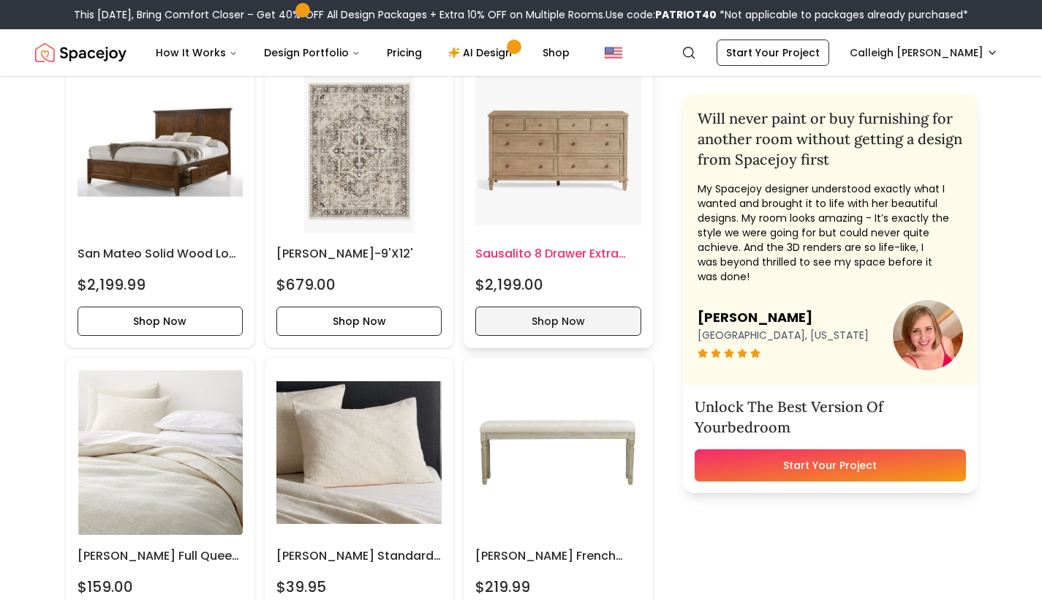
scroll to position [708, 0]
